Goal: Task Accomplishment & Management: Manage account settings

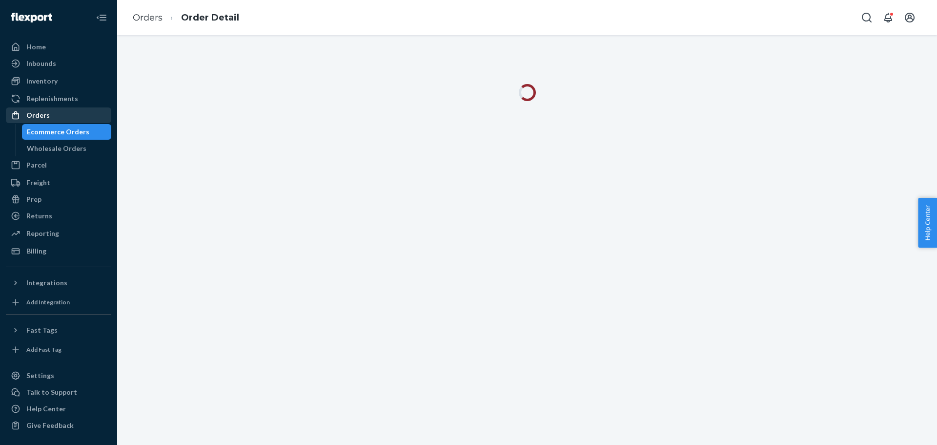
click at [79, 117] on div "Orders" at bounding box center [58, 115] width 103 height 14
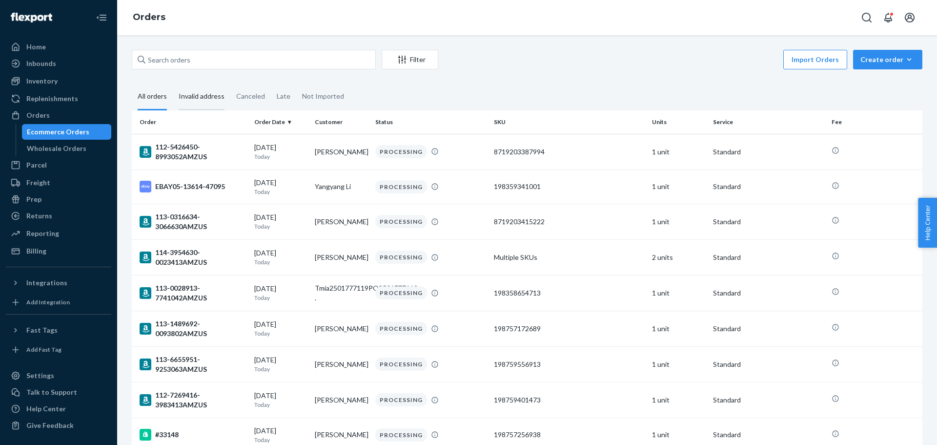
click at [202, 100] on div "Invalid address" at bounding box center [202, 96] width 46 height 27
click at [173, 83] on input "Invalid address" at bounding box center [173, 83] width 0 height 0
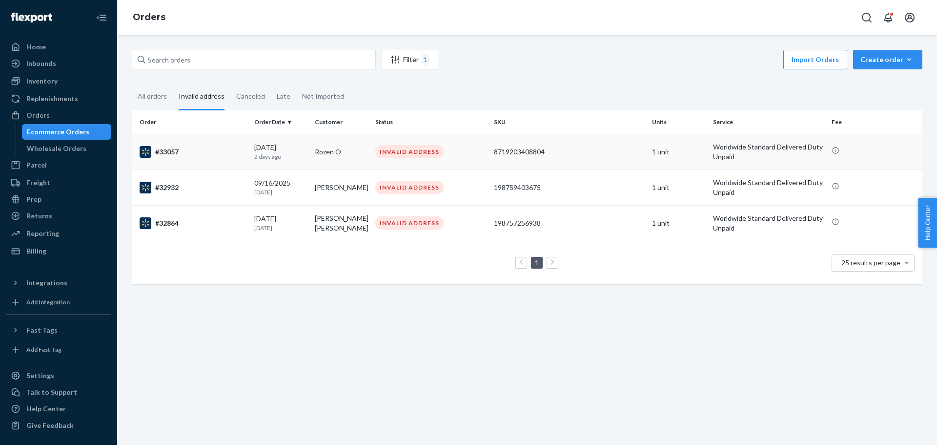
click at [208, 163] on td "#33057" at bounding box center [191, 152] width 119 height 36
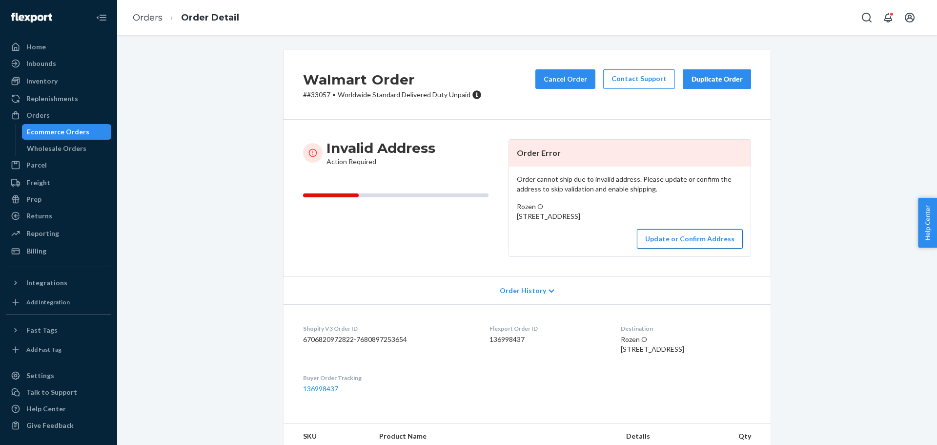
click at [668, 248] on button "Update or Confirm Address" at bounding box center [690, 239] width 106 height 20
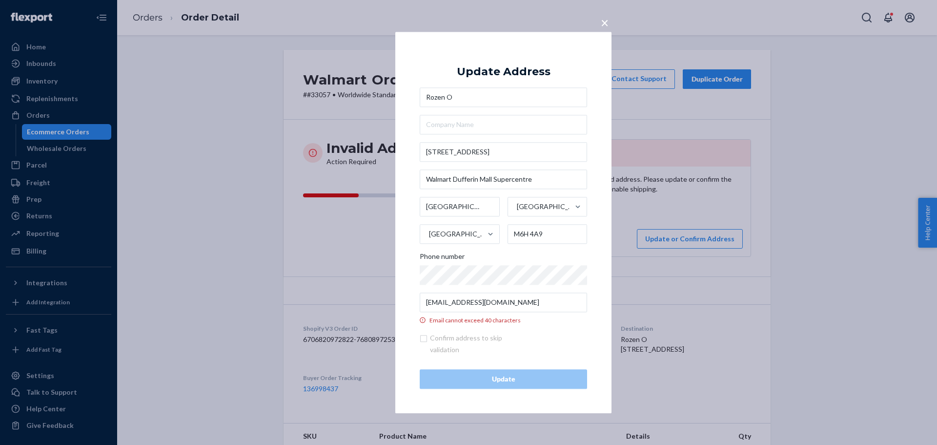
click at [402, 226] on div "× Update Address Rozen O [STREET_ADDRESS] Phone number [EMAIL_ADDRESS][DOMAIN_N…" at bounding box center [503, 222] width 216 height 381
click at [610, 19] on button "×" at bounding box center [605, 20] width 14 height 17
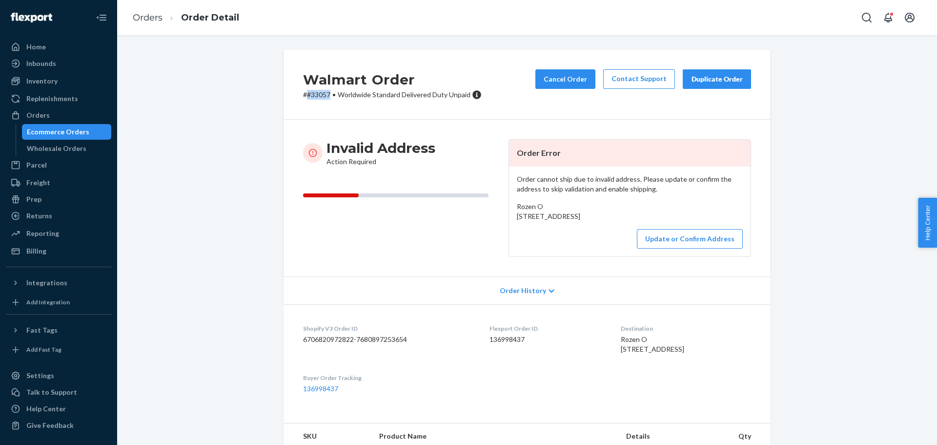
drag, startPoint x: 305, startPoint y: 96, endPoint x: 329, endPoint y: 93, distance: 24.2
click at [329, 93] on p "# #33057 • Worldwide Standard Delivered Duty Unpaid" at bounding box center [392, 95] width 179 height 10
copy p "#33057"
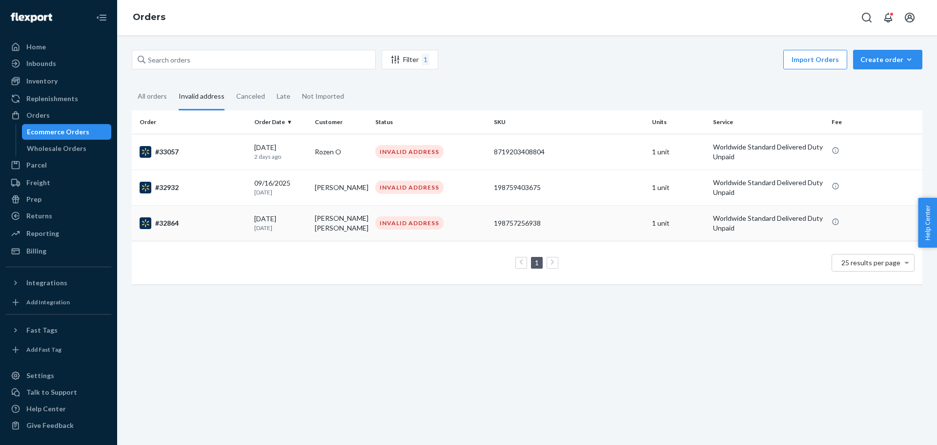
click at [210, 220] on div "#32864" at bounding box center [193, 223] width 107 height 12
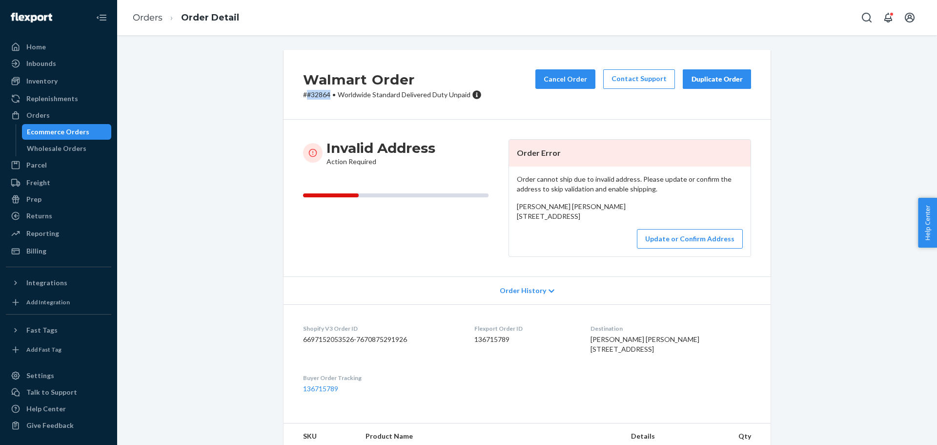
drag, startPoint x: 305, startPoint y: 94, endPoint x: 326, endPoint y: 93, distance: 20.5
click at [326, 93] on p "# #32864 • Worldwide Standard Delivered Duty Unpaid" at bounding box center [392, 95] width 179 height 10
copy p "#32864"
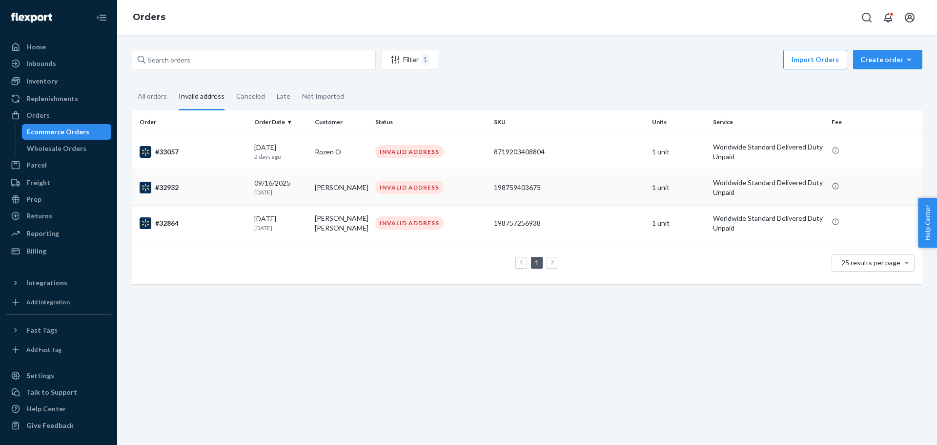
click at [256, 188] on p "[DATE]" at bounding box center [280, 192] width 53 height 8
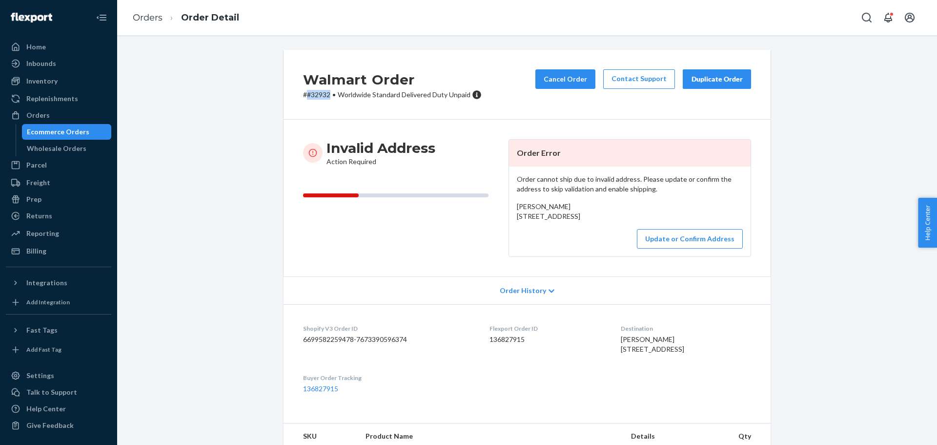
drag, startPoint x: 304, startPoint y: 96, endPoint x: 328, endPoint y: 95, distance: 24.4
click at [328, 95] on p "# #32932 • Worldwide Standard Delivered Duty Unpaid" at bounding box center [392, 95] width 179 height 10
copy p "#32932"
copy span "[STREET_ADDRESS]"
drag, startPoint x: 513, startPoint y: 216, endPoint x: 531, endPoint y: 244, distance: 33.3
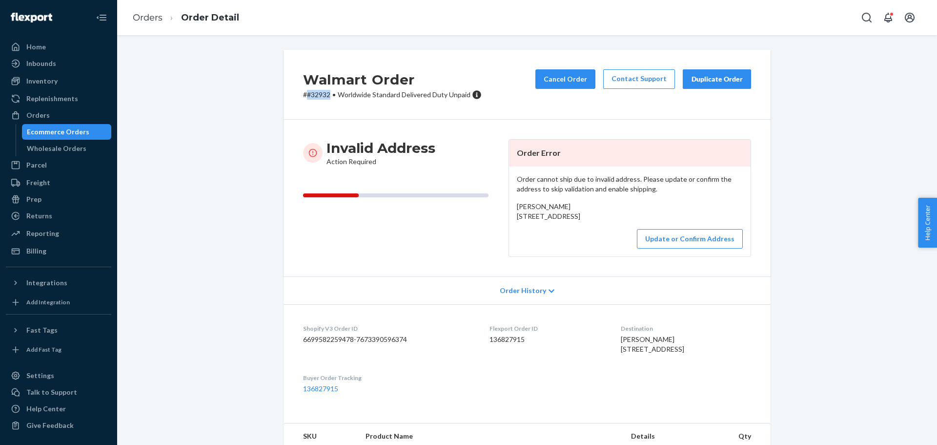
click at [531, 221] on div "[PERSON_NAME] [STREET_ADDRESS]" at bounding box center [630, 212] width 226 height 20
click at [680, 248] on button "Update or Confirm Address" at bounding box center [690, 239] width 106 height 20
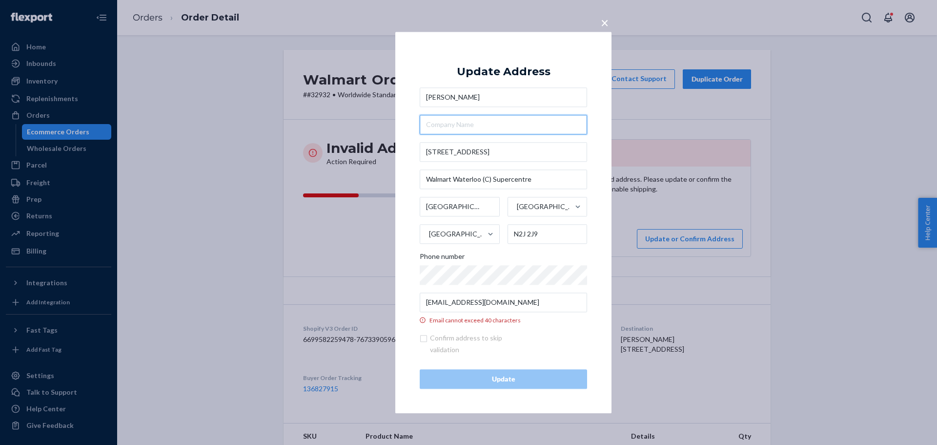
click at [479, 127] on input "text" at bounding box center [503, 125] width 167 height 20
paste input "Walmart Waterloo Supercentre"
type input "Walmart Waterloo Supercentre"
drag, startPoint x: 533, startPoint y: 178, endPoint x: 375, endPoint y: 187, distance: 157.5
click at [375, 187] on div "× Update Address [PERSON_NAME] Walmart Waterloo Supercentre [STREET_ADDRESS] Ph…" at bounding box center [468, 222] width 937 height 445
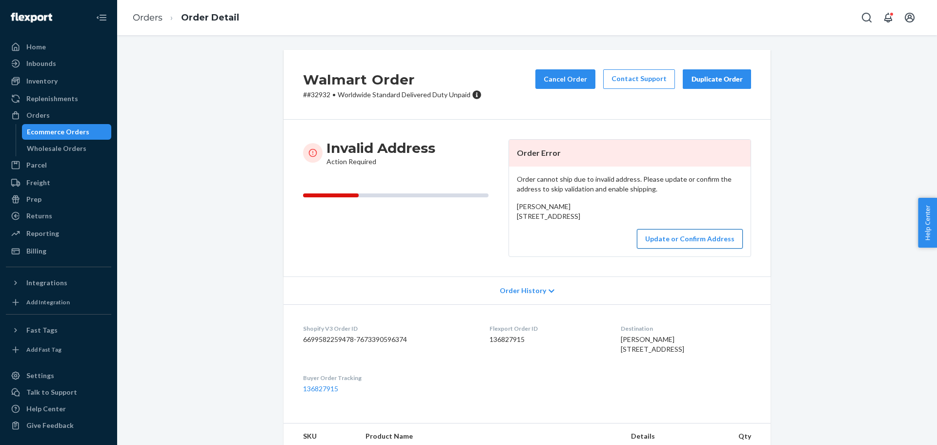
click at [668, 248] on button "Update or Confirm Address" at bounding box center [690, 239] width 106 height 20
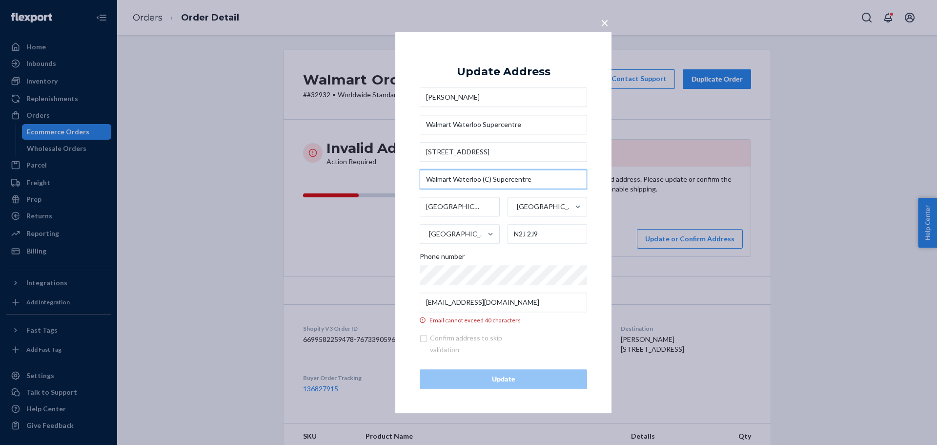
drag, startPoint x: 484, startPoint y: 181, endPoint x: 411, endPoint y: 188, distance: 73.5
click at [411, 188] on div "× Update Address [PERSON_NAME] Walmart Waterloo Supercentre [STREET_ADDRESS] Ph…" at bounding box center [503, 222] width 216 height 381
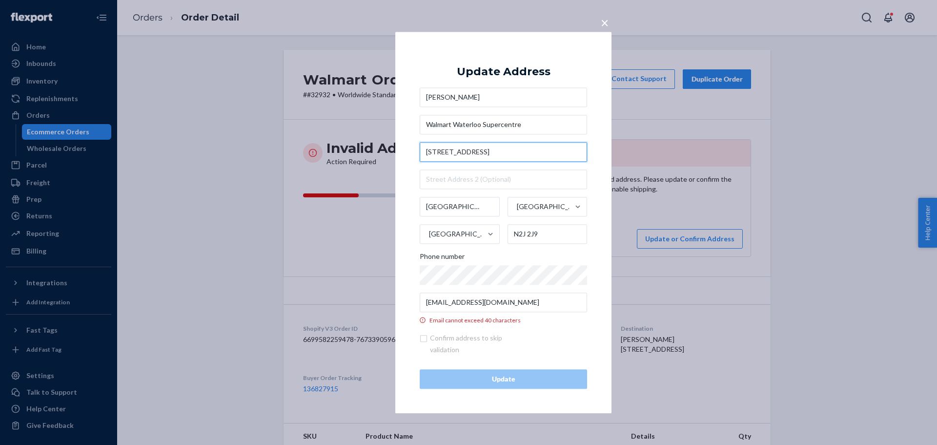
drag, startPoint x: 511, startPoint y: 155, endPoint x: 413, endPoint y: 159, distance: 98.2
click at [413, 159] on div "× Update Address [PERSON_NAME][GEOGRAPHIC_DATA][STREET_ADDRESS] Phone number [E…" at bounding box center [503, 222] width 216 height 381
paste input "ridgeport Rd"
type input "[STREET_ADDRESS]"
click at [412, 168] on div "× Update Address [PERSON_NAME][GEOGRAPHIC_DATA][STREET_ADDRESS] Phone number [E…" at bounding box center [503, 222] width 216 height 381
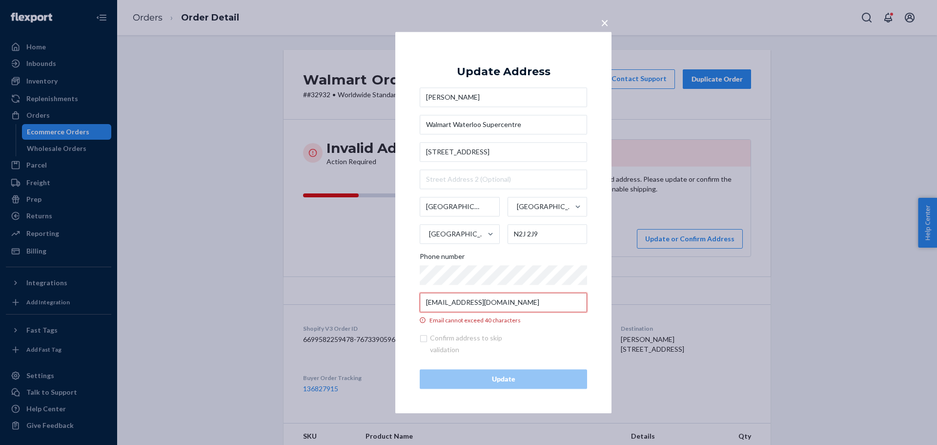
scroll to position [0, 45]
drag, startPoint x: 428, startPoint y: 301, endPoint x: 582, endPoint y: 303, distance: 154.3
click at [582, 303] on input "[EMAIL_ADDRESS][DOMAIN_NAME]" at bounding box center [503, 302] width 167 height 20
paste input "[EMAIL_ADDRESS][DOMAIN_NAME]"
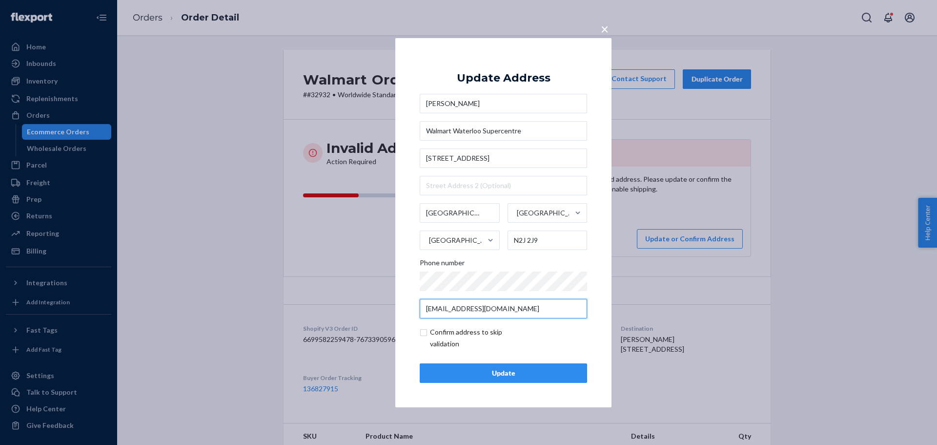
scroll to position [0, 0]
type input "[EMAIL_ADDRESS][DOMAIN_NAME]"
click at [465, 334] on input "checkbox" at bounding box center [476, 337] width 113 height 23
checkbox input "true"
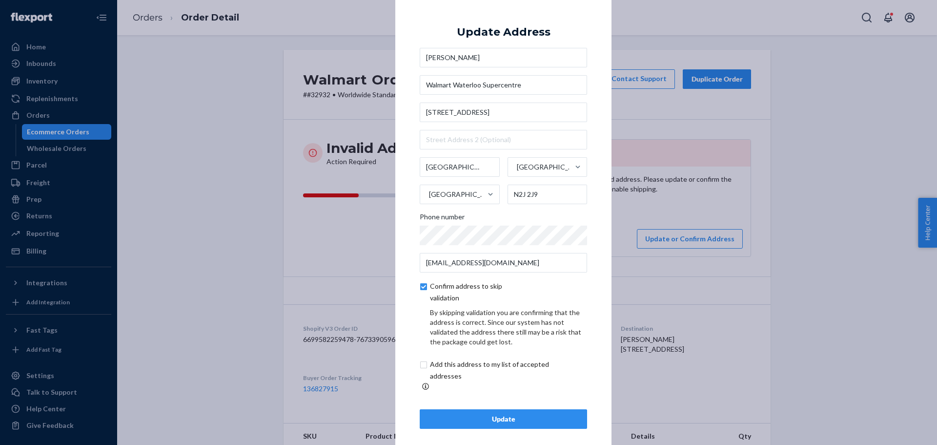
click at [510, 415] on div "Update" at bounding box center [503, 419] width 151 height 10
